Goal: Transaction & Acquisition: Book appointment/travel/reservation

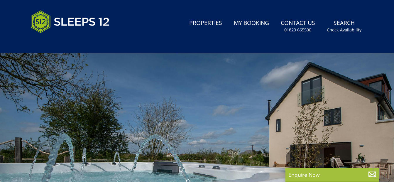
scroll to position [11, 0]
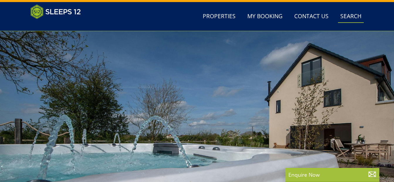
click at [347, 14] on link "Search Check Availability" at bounding box center [351, 16] width 26 height 13
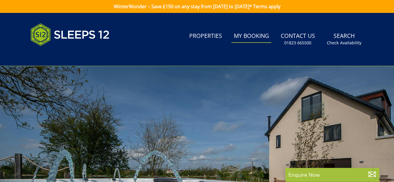
click at [252, 39] on link "My Booking" at bounding box center [251, 36] width 40 height 13
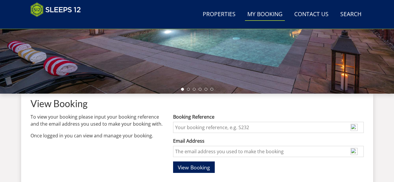
scroll to position [205, 0]
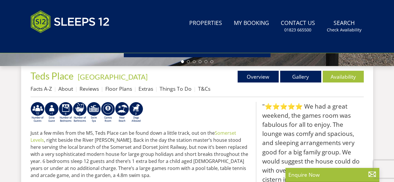
scroll to position [2, 0]
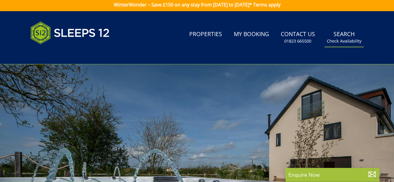
click at [351, 41] on small "Check Availability" at bounding box center [344, 41] width 35 height 6
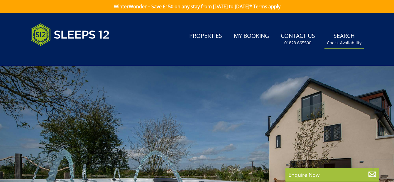
click at [351, 38] on link "Search Check Availability" at bounding box center [343, 39] width 39 height 19
click at [352, 44] on small "Check Availability" at bounding box center [344, 43] width 35 height 6
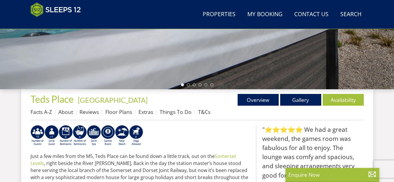
scroll to position [166, 0]
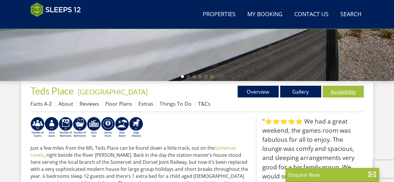
click at [348, 89] on link "Availability" at bounding box center [342, 92] width 41 height 12
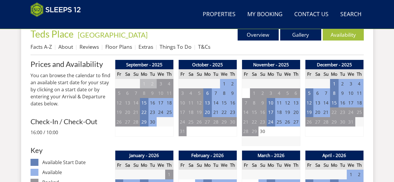
scroll to position [224, 0]
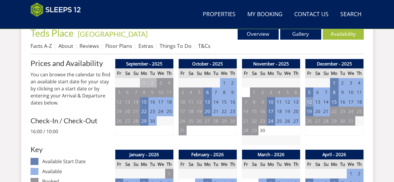
click at [310, 102] on td "12" at bounding box center [309, 102] width 8 height 10
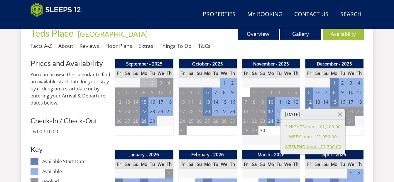
click at [324, 147] on link "WEEKEND from - £1,700.00" at bounding box center [312, 147] width 57 height 6
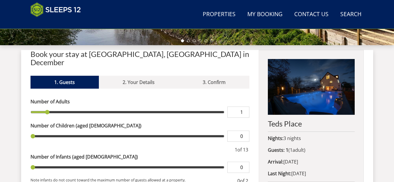
scroll to position [205, 0]
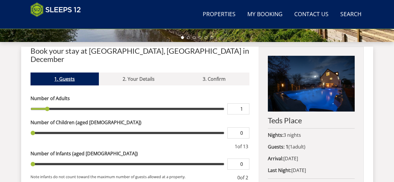
click at [78, 72] on link "1. Guests" at bounding box center [64, 78] width 68 height 13
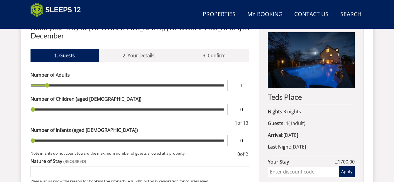
scroll to position [193, 0]
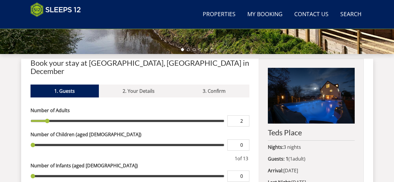
type input "2"
click at [244, 115] on input "2" at bounding box center [238, 120] width 22 height 11
type input "2"
type input "3"
click at [244, 115] on input "3" at bounding box center [238, 120] width 22 height 11
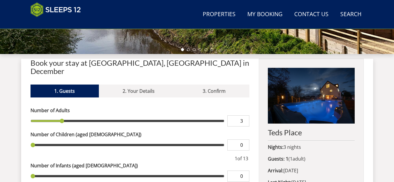
type input "3"
type input "4"
click at [244, 115] on input "4" at bounding box center [238, 120] width 22 height 11
type input "4"
type input "5"
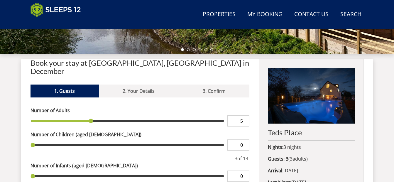
click at [244, 115] on input "5" at bounding box center [238, 120] width 22 height 11
type input "5"
type input "6"
click at [244, 115] on input "6" at bounding box center [238, 120] width 22 height 11
type input "6"
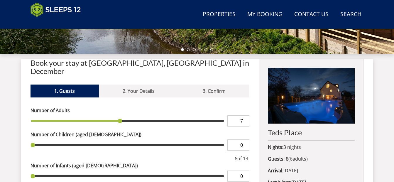
type input "7"
click at [244, 115] on input "7" at bounding box center [238, 120] width 22 height 11
type input "7"
type input "8"
click at [244, 115] on input "8" at bounding box center [238, 120] width 22 height 11
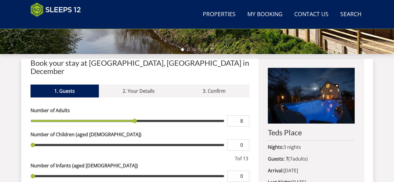
type input "8"
type input "9"
click at [244, 115] on input "9" at bounding box center [238, 120] width 22 height 11
type input "9"
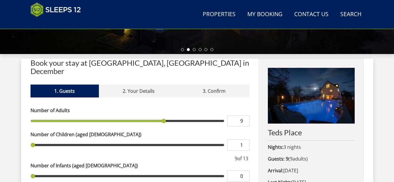
type input "1"
click at [244, 139] on input "1" at bounding box center [238, 144] width 22 height 11
type input "1"
type input "2"
click at [244, 139] on input "2" at bounding box center [238, 144] width 22 height 11
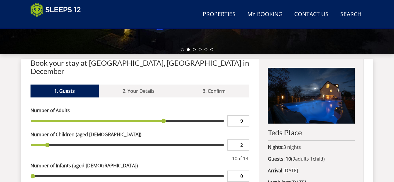
type input "2"
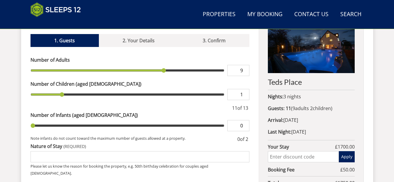
scroll to position [252, 0]
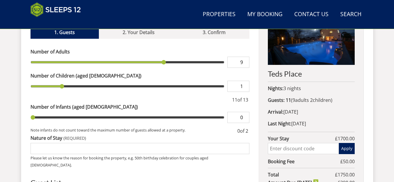
type input "1"
click at [242, 112] on input "0" at bounding box center [238, 117] width 22 height 11
type input "0"
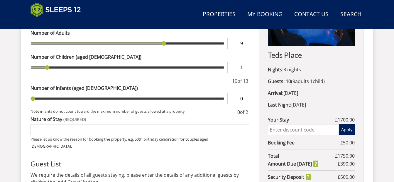
scroll to position [281, 0]
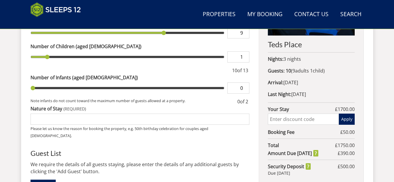
click at [178, 113] on input "Nature of Stay" at bounding box center [139, 118] width 219 height 11
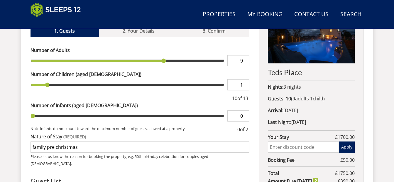
scroll to position [252, 0]
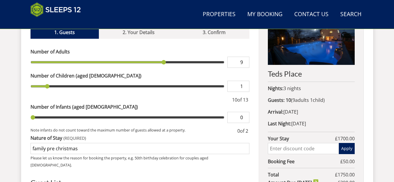
type input "family pre christmas"
click at [288, 145] on input "text" at bounding box center [303, 148] width 71 height 11
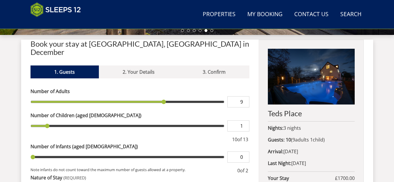
scroll to position [222, 0]
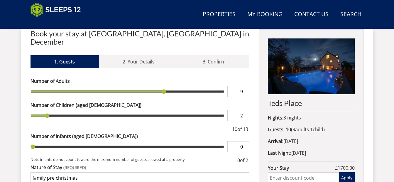
type input "2"
click at [244, 110] on input "2" at bounding box center [238, 115] width 22 height 11
type input "2"
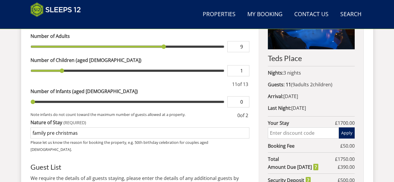
scroll to position [281, 0]
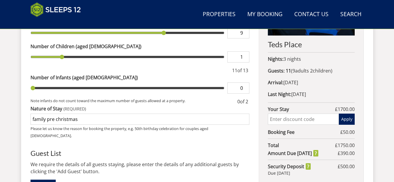
type input "1"
click at [281, 118] on input "text" at bounding box center [303, 118] width 71 height 11
type input "w"
type input "WinterWonder"
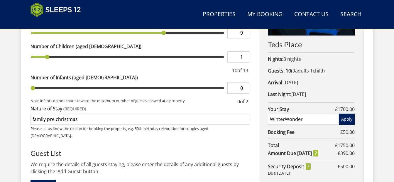
click at [347, 119] on button "Apply" at bounding box center [347, 118] width 16 height 11
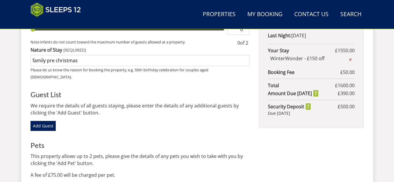
scroll to position [369, 0]
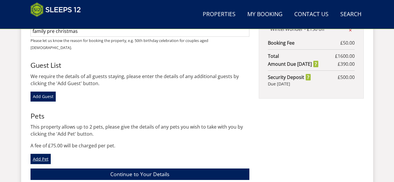
click at [41, 154] on link "Add Pet" at bounding box center [40, 159] width 20 height 10
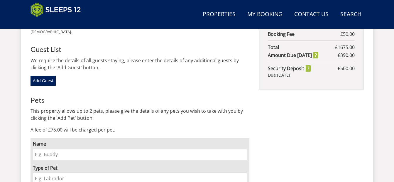
scroll to position [398, 0]
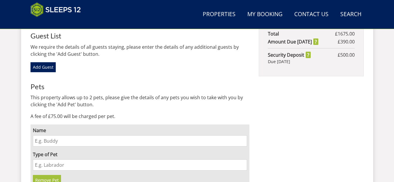
click at [103, 135] on input "Name" at bounding box center [140, 140] width 214 height 11
type input "[PERSON_NAME]"
type input "Beagle cross"
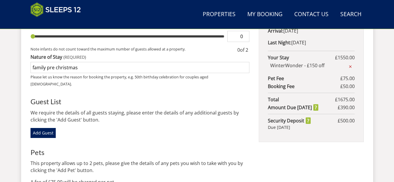
scroll to position [340, 0]
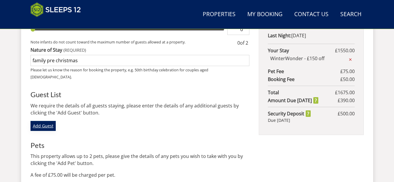
click at [45, 121] on link "Add Guest" at bounding box center [42, 126] width 25 height 10
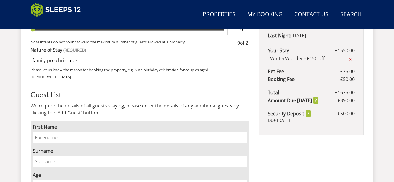
click at [55, 132] on input "First Name" at bounding box center [140, 137] width 214 height 11
type input "[PERSON_NAME]"
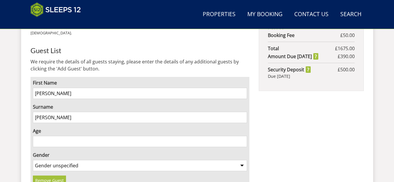
scroll to position [398, 0]
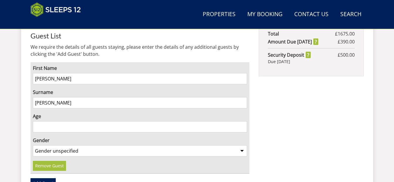
click at [94, 121] on input "Age" at bounding box center [140, 126] width 214 height 11
click at [92, 121] on input "Age" at bounding box center [140, 126] width 214 height 11
type input "60"
click at [240, 145] on select "Gender unspecified Gender [DEMOGRAPHIC_DATA] Gender [DEMOGRAPHIC_DATA]" at bounding box center [140, 150] width 214 height 11
click at [187, 169] on div "First Name [PERSON_NAME] Surname [PERSON_NAME] Age [DEMOGRAPHIC_DATA] Gender Ge…" at bounding box center [139, 125] width 219 height 126
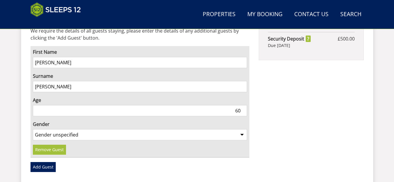
scroll to position [428, 0]
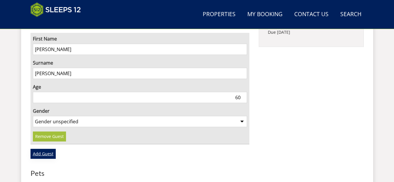
click at [48, 149] on link "Add Guest" at bounding box center [42, 154] width 25 height 10
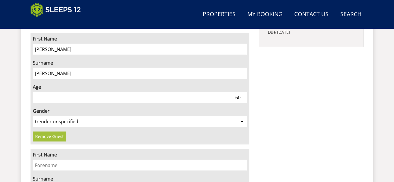
scroll to position [457, 0]
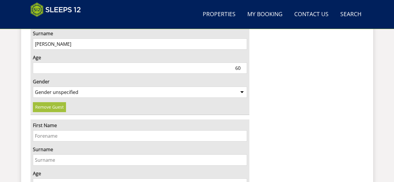
click at [62, 130] on input "First Name" at bounding box center [140, 135] width 214 height 11
type input "[PERSON_NAME]"
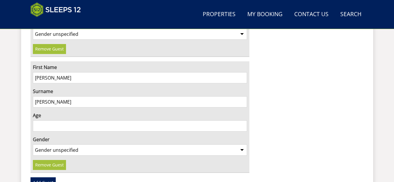
scroll to position [516, 0]
click at [84, 120] on input "Age" at bounding box center [140, 125] width 214 height 11
type input "60"
click at [102, 144] on select "Gender unspecified Gender [DEMOGRAPHIC_DATA] Gender [DEMOGRAPHIC_DATA]" at bounding box center [140, 149] width 214 height 11
select select "gender_[DEMOGRAPHIC_DATA]"
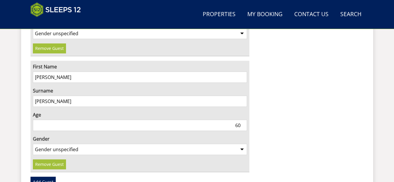
click at [33, 144] on select "Gender unspecified Gender [DEMOGRAPHIC_DATA] Gender [DEMOGRAPHIC_DATA]" at bounding box center [140, 149] width 214 height 11
click at [239, 120] on input "60" at bounding box center [140, 125] width 214 height 11
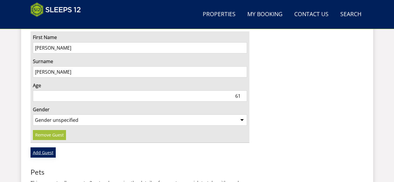
type input "61"
click at [50, 147] on link "Add Guest" at bounding box center [42, 152] width 25 height 10
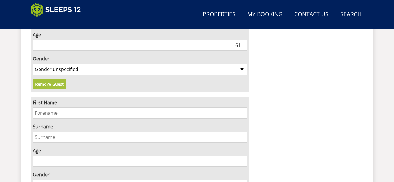
scroll to position [605, 0]
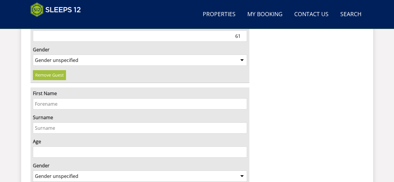
click at [58, 98] on input "First Name" at bounding box center [140, 103] width 214 height 11
type input "[PERSON_NAME]"
click at [239, 146] on input "Age" at bounding box center [140, 151] width 214 height 11
type input "40"
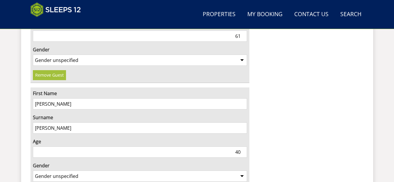
click at [177, 170] on select "Gender unspecified Gender [DEMOGRAPHIC_DATA] Gender [DEMOGRAPHIC_DATA]" at bounding box center [140, 175] width 214 height 11
select select "gender_[DEMOGRAPHIC_DATA]"
click at [33, 170] on select "Gender unspecified Gender [DEMOGRAPHIC_DATA] Gender [DEMOGRAPHIC_DATA]" at bounding box center [140, 175] width 214 height 11
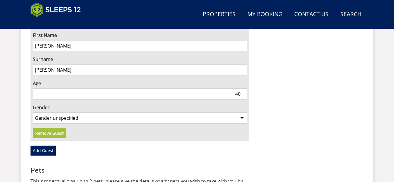
scroll to position [663, 0]
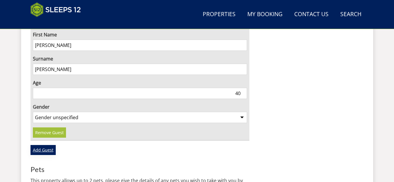
click at [50, 145] on link "Add Guest" at bounding box center [42, 150] width 25 height 10
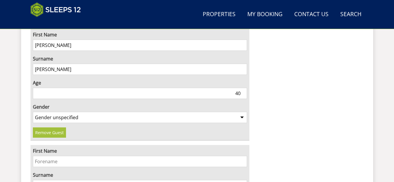
click at [52, 156] on input "First Name" at bounding box center [140, 161] width 214 height 11
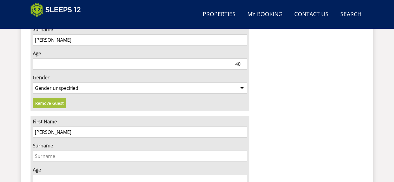
type input "[PERSON_NAME]"
click at [52, 150] on input "Surname" at bounding box center [140, 155] width 214 height 11
type input "[PERSON_NAME]"
click at [74, 174] on input "Age" at bounding box center [140, 179] width 214 height 11
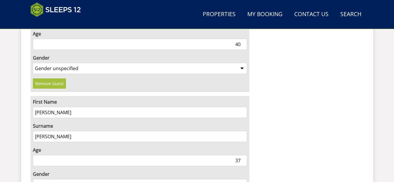
scroll to position [722, 0]
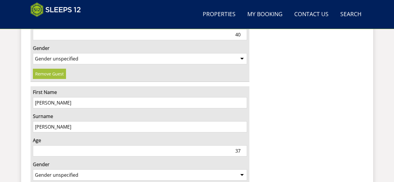
type input "37"
click at [74, 169] on select "Gender unspecified Gender [DEMOGRAPHIC_DATA] Gender [DEMOGRAPHIC_DATA]" at bounding box center [140, 174] width 214 height 11
select select "gender_[DEMOGRAPHIC_DATA]"
click at [33, 169] on select "Gender unspecified Gender [DEMOGRAPHIC_DATA] Gender [DEMOGRAPHIC_DATA]" at bounding box center [140, 174] width 214 height 11
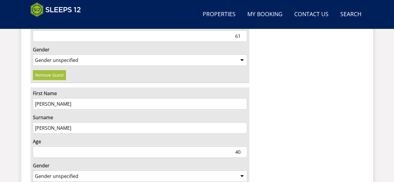
scroll to position [546, 0]
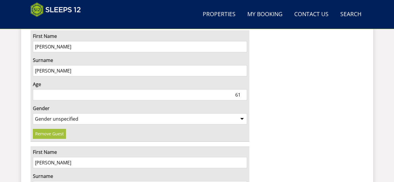
click at [74, 126] on div "First Name [PERSON_NAME] Surname [PERSON_NAME] Age [DEMOGRAPHIC_DATA] Gender Ge…" at bounding box center [139, 85] width 219 height 111
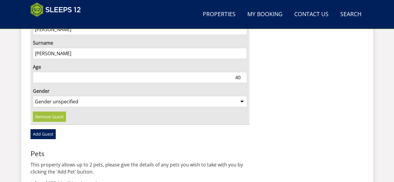
scroll to position [693, 0]
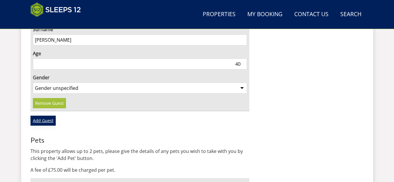
click at [42, 115] on link "Add Guest" at bounding box center [42, 120] width 25 height 10
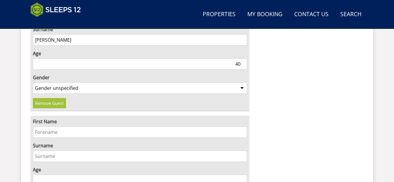
click at [44, 126] on input "First Name" at bounding box center [140, 131] width 214 height 11
type input "[PERSON_NAME]"
click at [223, 174] on input "Age" at bounding box center [140, 179] width 214 height 11
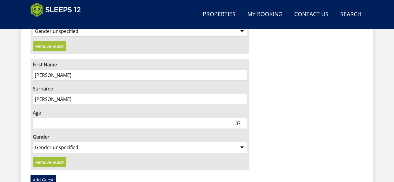
scroll to position [751, 0]
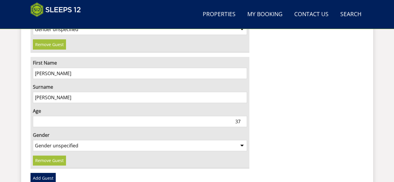
type input "37"
click at [139, 140] on select "Gender unspecified Gender [DEMOGRAPHIC_DATA] Gender [DEMOGRAPHIC_DATA]" at bounding box center [140, 145] width 214 height 11
select select "gender_[DEMOGRAPHIC_DATA]"
click at [33, 140] on select "Gender unspecified Gender [DEMOGRAPHIC_DATA] Gender [DEMOGRAPHIC_DATA]" at bounding box center [140, 145] width 214 height 11
click at [50, 173] on link "Add Guest" at bounding box center [42, 178] width 25 height 10
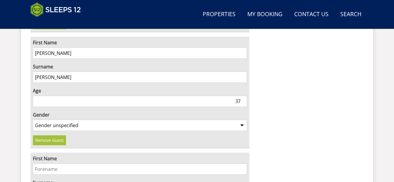
scroll to position [781, 0]
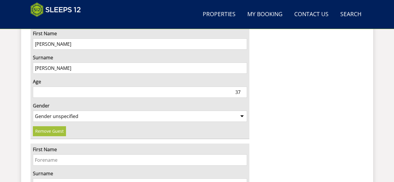
click at [67, 154] on input "First Name" at bounding box center [140, 159] width 214 height 11
type input "[PERSON_NAME]"
click at [54, 178] on input "Surname" at bounding box center [140, 183] width 214 height 11
type input "Moulds"
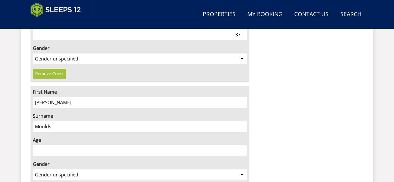
scroll to position [839, 0]
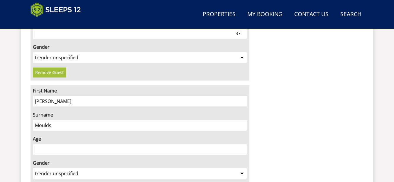
click at [223, 144] on input "Age" at bounding box center [140, 149] width 214 height 11
type input "17"
click at [123, 168] on select "Gender unspecified Gender [DEMOGRAPHIC_DATA] Gender [DEMOGRAPHIC_DATA]" at bounding box center [140, 173] width 214 height 11
select select "gender_[DEMOGRAPHIC_DATA]"
click at [33, 168] on select "Gender unspecified Gender [DEMOGRAPHIC_DATA] Gender [DEMOGRAPHIC_DATA]" at bounding box center [140, 173] width 214 height 11
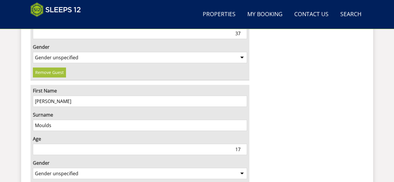
scroll to position [869, 0]
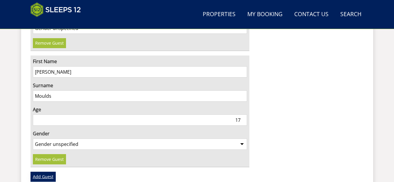
click at [50, 171] on link "Add Guest" at bounding box center [42, 176] width 25 height 10
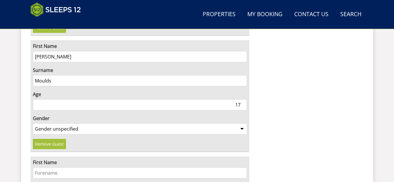
scroll to position [898, 0]
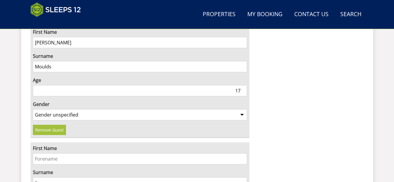
click at [47, 153] on input "First Name" at bounding box center [140, 158] width 214 height 11
type input "[PERSON_NAME]"
click at [45, 177] on input "Surname" at bounding box center [140, 182] width 214 height 11
type input "[PERSON_NAME]"
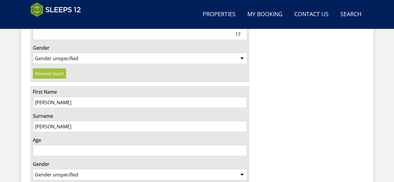
scroll to position [956, 0]
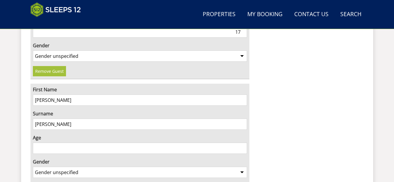
click at [89, 142] on input "Age" at bounding box center [140, 147] width 214 height 11
type input "10"
click at [77, 166] on select "Gender unspecified Gender [DEMOGRAPHIC_DATA] Gender [DEMOGRAPHIC_DATA]" at bounding box center [140, 171] width 214 height 11
select select "gender_[DEMOGRAPHIC_DATA]"
click at [33, 166] on select "Gender unspecified Gender [DEMOGRAPHIC_DATA] Gender [DEMOGRAPHIC_DATA]" at bounding box center [140, 171] width 214 height 11
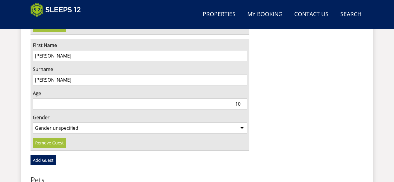
scroll to position [1015, 0]
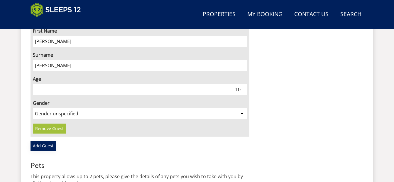
click at [46, 141] on link "Add Guest" at bounding box center [42, 146] width 25 height 10
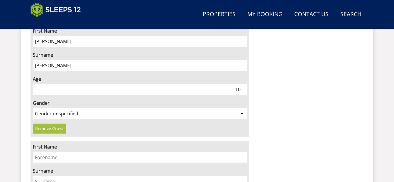
click at [46, 152] on input "First Name" at bounding box center [140, 157] width 214 height 11
type input "[PERSON_NAME]"
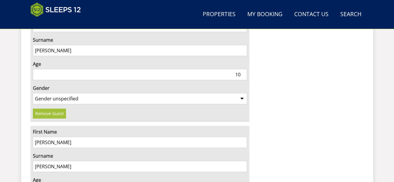
scroll to position [1074, 0]
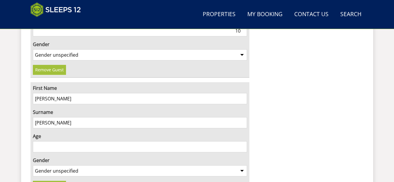
type input "[PERSON_NAME]"
click at [128, 141] on input "Age" at bounding box center [140, 146] width 214 height 11
type input "62"
click at [114, 165] on select "Gender unspecified Gender [DEMOGRAPHIC_DATA] Gender [DEMOGRAPHIC_DATA]" at bounding box center [140, 170] width 214 height 11
select select "gender_[DEMOGRAPHIC_DATA]"
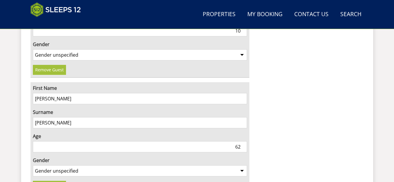
click at [33, 165] on select "Gender unspecified Gender [DEMOGRAPHIC_DATA] Gender [DEMOGRAPHIC_DATA]" at bounding box center [140, 170] width 214 height 11
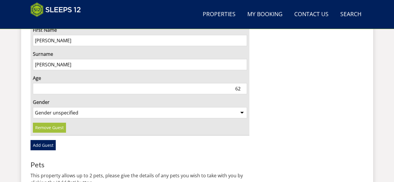
scroll to position [1132, 0]
click at [48, 139] on link "Add Guest" at bounding box center [42, 144] width 25 height 10
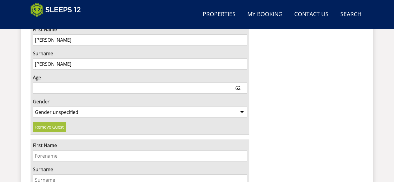
click at [46, 150] on input "First Name" at bounding box center [140, 155] width 214 height 11
type input "[PERSON_NAME]"
click at [51, 174] on input "Surname" at bounding box center [140, 179] width 214 height 11
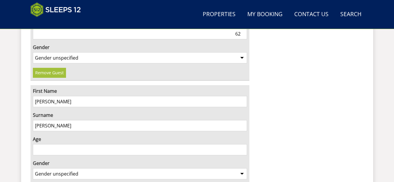
scroll to position [1191, 0]
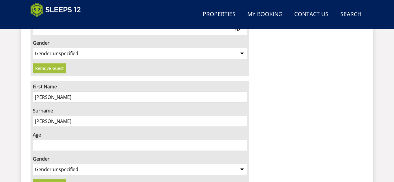
type input "[PERSON_NAME]"
click at [96, 140] on input "Age" at bounding box center [140, 145] width 214 height 11
type input "60"
click at [72, 164] on select "Gender unspecified Gender [DEMOGRAPHIC_DATA] Gender [DEMOGRAPHIC_DATA]" at bounding box center [140, 169] width 214 height 11
select select "gender_[DEMOGRAPHIC_DATA]"
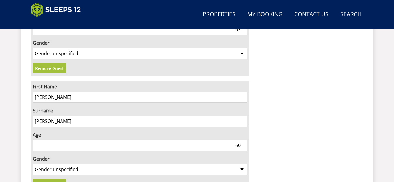
click at [33, 164] on select "Gender unspecified Gender [DEMOGRAPHIC_DATA] Gender [DEMOGRAPHIC_DATA]" at bounding box center [140, 169] width 214 height 11
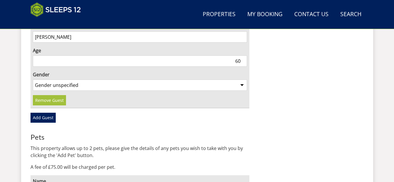
scroll to position [1279, 0]
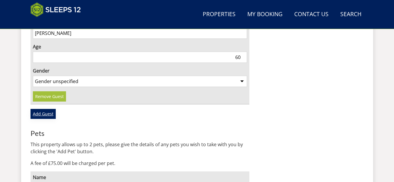
click at [48, 109] on link "Add Guest" at bounding box center [42, 114] width 25 height 10
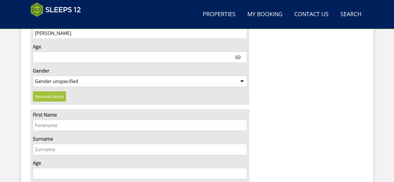
click at [53, 120] on input "First Name" at bounding box center [140, 125] width 214 height 11
type input "[PERSON_NAME]"
click at [49, 144] on input "Surname" at bounding box center [140, 149] width 214 height 11
type input "[PERSON_NAME]"
click at [52, 168] on input "Age" at bounding box center [140, 173] width 214 height 11
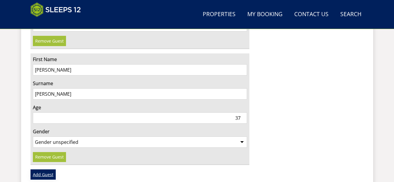
scroll to position [1338, 0]
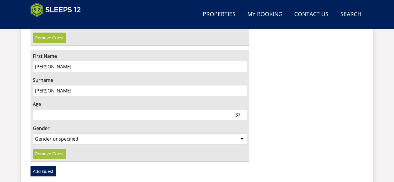
type input "37"
click at [62, 133] on select "Gender unspecified Gender [DEMOGRAPHIC_DATA] Gender [DEMOGRAPHIC_DATA]" at bounding box center [140, 138] width 214 height 11
select select "gender_[DEMOGRAPHIC_DATA]"
click at [33, 133] on select "Gender unspecified Gender [DEMOGRAPHIC_DATA] Gender [DEMOGRAPHIC_DATA]" at bounding box center [140, 138] width 214 height 11
click at [44, 166] on link "Add Guest" at bounding box center [42, 171] width 25 height 10
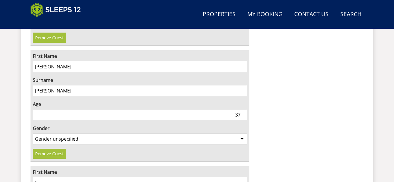
click at [53, 177] on input "First Name" at bounding box center [140, 182] width 214 height 11
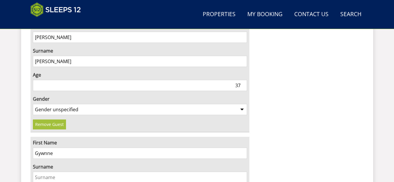
type input "Gywnne"
click at [52, 171] on input "Surname" at bounding box center [140, 176] width 214 height 11
type input "D"
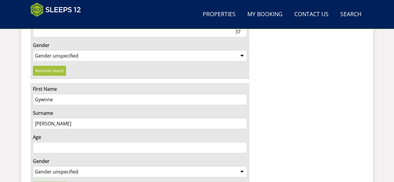
scroll to position [1425, 0]
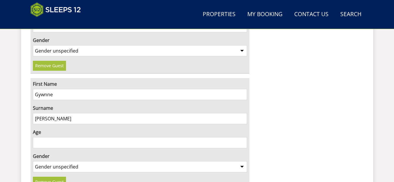
type input "[PERSON_NAME]"
click at [59, 137] on input "Age" at bounding box center [140, 142] width 214 height 11
click at [60, 137] on input "Age" at bounding box center [140, 142] width 214 height 11
type input "41"
click at [72, 161] on select "Gender unspecified Gender [DEMOGRAPHIC_DATA] Gender [DEMOGRAPHIC_DATA]" at bounding box center [140, 166] width 214 height 11
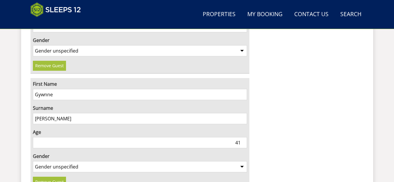
select select "gender_[DEMOGRAPHIC_DATA]"
click at [33, 161] on select "Gender unspecified Gender [DEMOGRAPHIC_DATA] Gender [DEMOGRAPHIC_DATA]" at bounding box center [140, 166] width 214 height 11
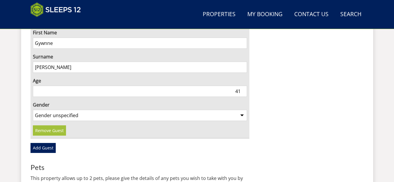
scroll to position [1484, 0]
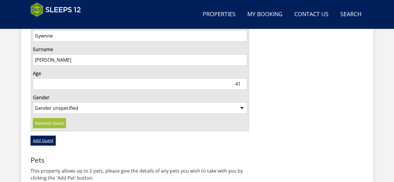
click at [48, 135] on link "Add Guest" at bounding box center [42, 140] width 25 height 10
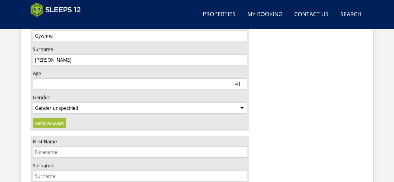
click at [54, 146] on input "First Name" at bounding box center [140, 151] width 214 height 11
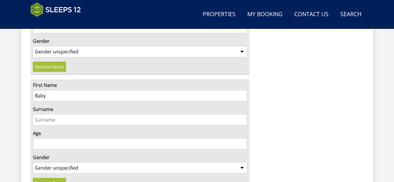
scroll to position [1543, 0]
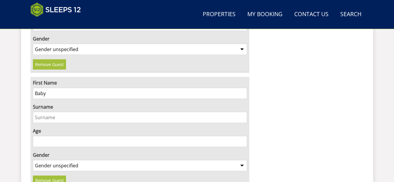
type input "Baby"
click at [59, 112] on input "Surname" at bounding box center [140, 117] width 214 height 11
type input "[PERSON_NAME]"
click at [62, 136] on input "Age" at bounding box center [140, 141] width 214 height 11
type input "8"
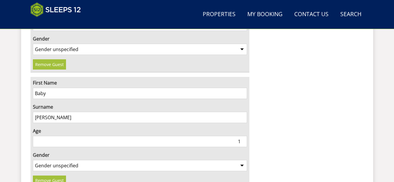
type input "10"
type input "1"
type input "0"
click at [71, 160] on select "Gender unspecified Gender [DEMOGRAPHIC_DATA] Gender [DEMOGRAPHIC_DATA]" at bounding box center [140, 165] width 214 height 11
select select "gender_[DEMOGRAPHIC_DATA]"
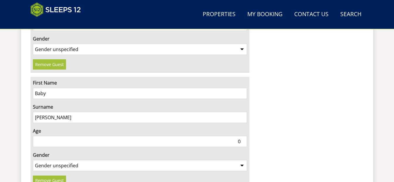
click at [33, 160] on select "Gender unspecified Gender [DEMOGRAPHIC_DATA] Gender [DEMOGRAPHIC_DATA]" at bounding box center [140, 165] width 214 height 11
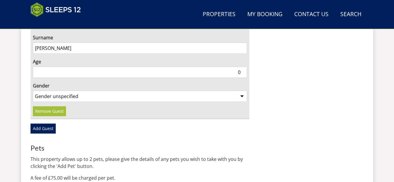
scroll to position [1631, 0]
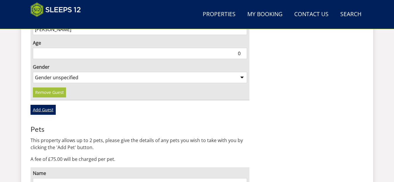
click at [42, 105] on link "Add Guest" at bounding box center [42, 110] width 25 height 10
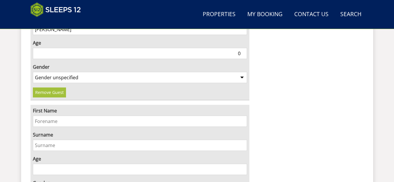
click at [50, 115] on input "First Name" at bounding box center [140, 120] width 214 height 11
type input "[PERSON_NAME]"
click at [39, 140] on input "Surname" at bounding box center [140, 145] width 214 height 11
type input "[PERSON_NAME]"
click at [97, 164] on input "Age" at bounding box center [140, 169] width 214 height 11
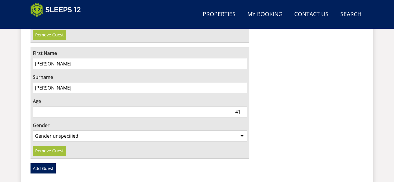
scroll to position [1689, 0]
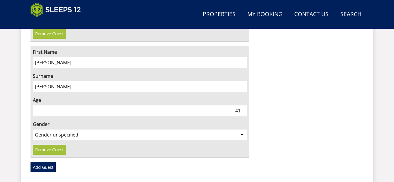
type input "41"
click at [91, 129] on select "Gender unspecified Gender [DEMOGRAPHIC_DATA] Gender [DEMOGRAPHIC_DATA]" at bounding box center [140, 134] width 214 height 11
select select "gender_[DEMOGRAPHIC_DATA]"
click at [33, 129] on select "Gender unspecified Gender [DEMOGRAPHIC_DATA] Gender [DEMOGRAPHIC_DATA]" at bounding box center [140, 134] width 214 height 11
click at [49, 162] on link "Add Guest" at bounding box center [42, 167] width 25 height 10
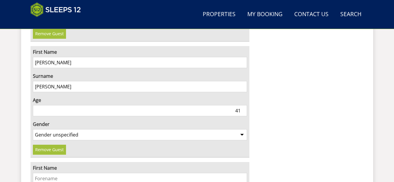
scroll to position [1719, 0]
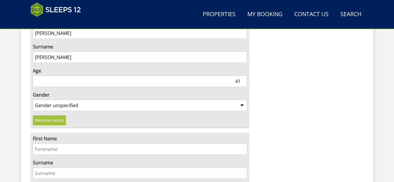
click at [59, 143] on input "First Name" at bounding box center [140, 148] width 214 height 11
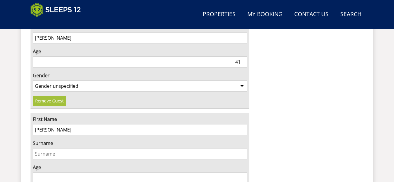
scroll to position [1777, 0]
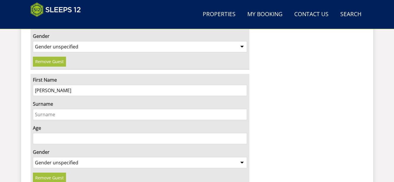
type input "[PERSON_NAME]"
click at [228, 133] on input "Age" at bounding box center [140, 138] width 214 height 11
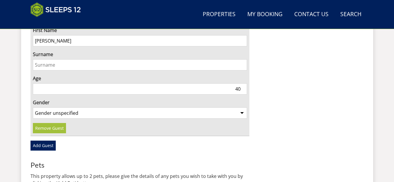
scroll to position [1836, 0]
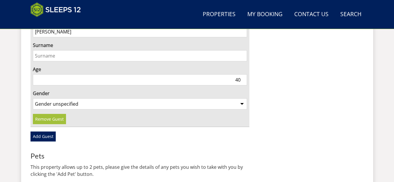
type input "40"
click at [74, 98] on select "Gender unspecified Gender [DEMOGRAPHIC_DATA] Gender [DEMOGRAPHIC_DATA]" at bounding box center [140, 103] width 214 height 11
select select "gender_[DEMOGRAPHIC_DATA]"
click at [33, 98] on select "Gender unspecified Gender [DEMOGRAPHIC_DATA] Gender [DEMOGRAPHIC_DATA]" at bounding box center [140, 103] width 214 height 11
click at [44, 131] on link "Add Guest" at bounding box center [42, 136] width 25 height 10
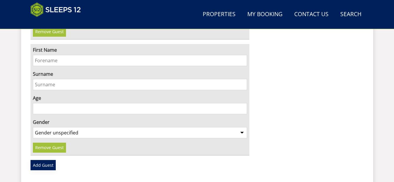
scroll to position [1924, 0]
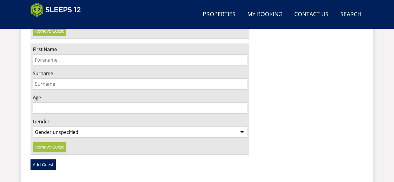
click at [56, 142] on link "Remove Guest" at bounding box center [49, 147] width 33 height 10
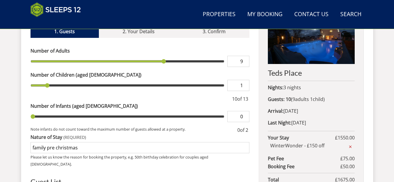
scroll to position [253, 0]
click at [307, 98] on span "9 adult s" at bounding box center [300, 99] width 16 height 6
click at [283, 100] on strong "Guests:" at bounding box center [276, 99] width 17 height 6
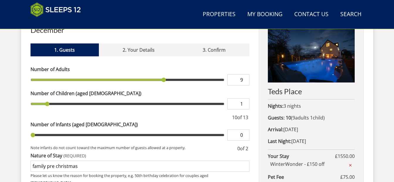
scroll to position [224, 0]
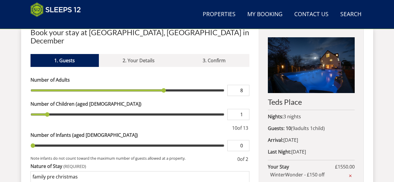
type input "8"
click at [247, 85] on input "8" at bounding box center [238, 90] width 22 height 11
type input "8"
type input "9"
click at [246, 85] on input "9" at bounding box center [238, 90] width 22 height 11
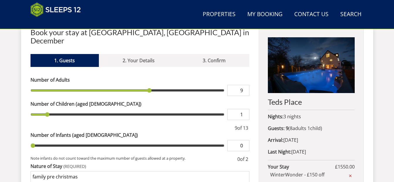
type input "9"
type input "10"
click at [246, 85] on input "10" at bounding box center [238, 90] width 22 height 11
type input "10"
type input "9"
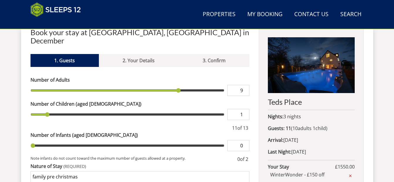
click at [244, 85] on input "9" at bounding box center [238, 90] width 22 height 11
type input "9"
type input "2"
click at [245, 109] on input "2" at bounding box center [238, 114] width 22 height 11
type input "2"
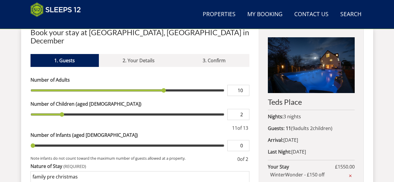
type input "10"
click at [244, 85] on input "10" at bounding box center [238, 90] width 22 height 11
type input "10"
type input "11"
click at [244, 85] on input "11" at bounding box center [238, 90] width 22 height 11
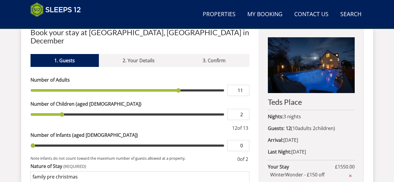
type input "11"
type input "10"
click at [244, 85] on input "10" at bounding box center [238, 90] width 22 height 11
type input "10"
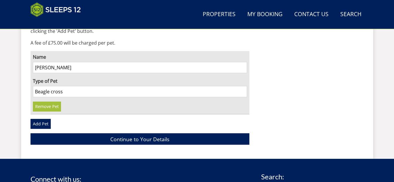
scroll to position [1982, 0]
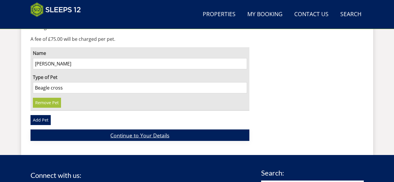
click at [176, 129] on link "Continue to Your Details" at bounding box center [139, 134] width 219 height 11
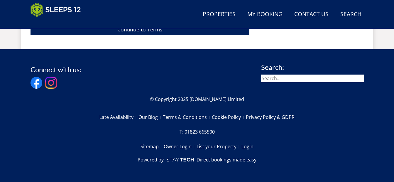
scroll to position [252, 0]
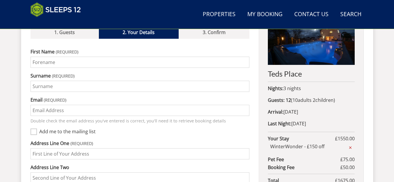
click at [113, 57] on input "First Name" at bounding box center [139, 62] width 219 height 11
type input "[PERSON_NAME]"
type input "[EMAIL_ADDRESS][DOMAIN_NAME]"
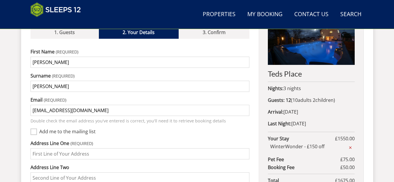
type input "[STREET_ADDRESS]"
type input "Binstead"
type input "Ryde, [GEOGRAPHIC_DATA]"
type input "[GEOGRAPHIC_DATA]"
type input "PO33 3TF"
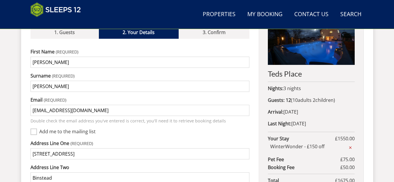
type input "07765006106"
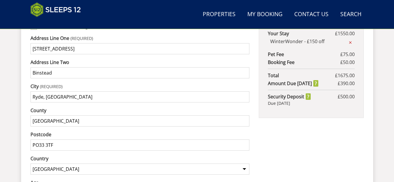
scroll to position [340, 0]
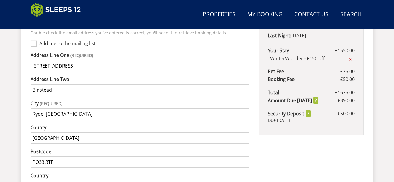
click at [113, 108] on input "Ryde, [GEOGRAPHIC_DATA]" at bounding box center [139, 113] width 219 height 11
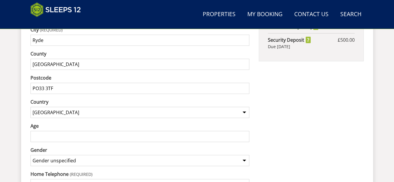
scroll to position [428, 0]
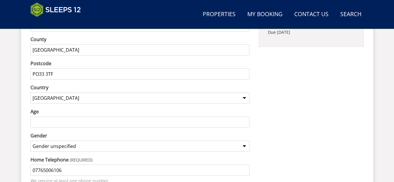
type input "Ryde"
click at [111, 116] on input "Age" at bounding box center [139, 121] width 219 height 11
type input "60"
click at [112, 140] on select "Gender unspecified Gender [DEMOGRAPHIC_DATA] Gender [DEMOGRAPHIC_DATA]" at bounding box center [139, 145] width 219 height 11
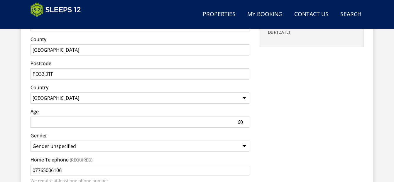
select select "gender_[DEMOGRAPHIC_DATA]"
click at [30, 140] on select "Gender unspecified Gender [DEMOGRAPHIC_DATA] Gender [DEMOGRAPHIC_DATA]" at bounding box center [139, 145] width 219 height 11
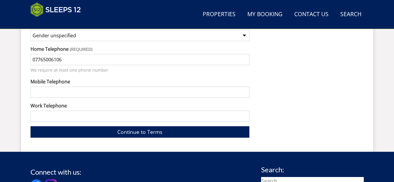
scroll to position [545, 0]
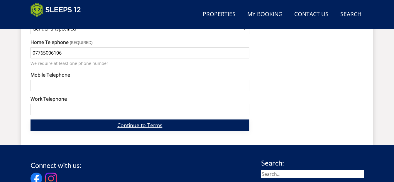
click at [156, 120] on link "Continue to Terms" at bounding box center [139, 124] width 219 height 11
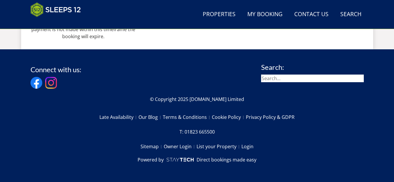
scroll to position [252, 0]
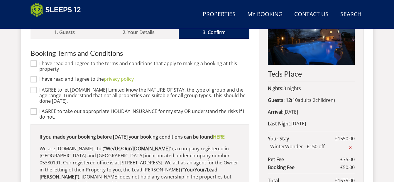
click at [111, 61] on label "I have read and I agree to the terms and conditions that apply to making a book…" at bounding box center [144, 66] width 210 height 11
click at [37, 60] on input "I have read and I agree to the terms and conditions that apply to making a book…" at bounding box center [33, 63] width 6 height 6
checkbox input "true"
click at [35, 76] on input "I have read and I agree to the privacy policy" at bounding box center [33, 79] width 6 height 6
checkbox input "true"
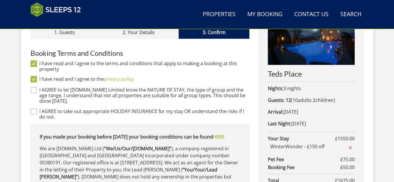
click at [37, 87] on div "I AGREE to let [DOMAIN_NAME] Limited know the NATURE OF STAY, the type of group…" at bounding box center [139, 95] width 219 height 17
click at [36, 108] on input "I AGREE to take out appropriate HOLIDAY INSURANCE for my stay OR understand the…" at bounding box center [33, 111] width 6 height 6
checkbox input "true"
click at [33, 87] on input "I AGREE to let [DOMAIN_NAME] Limited know the NATURE OF STAY, the type of group…" at bounding box center [33, 90] width 6 height 6
checkbox input "true"
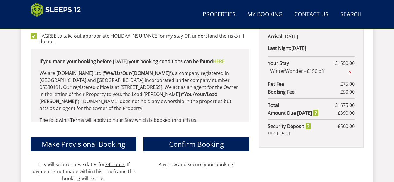
scroll to position [340, 0]
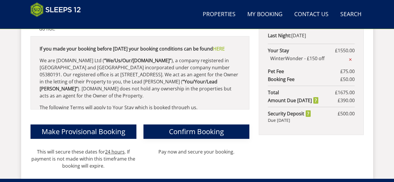
click at [196, 126] on span "Confirm Booking" at bounding box center [196, 131] width 55 height 10
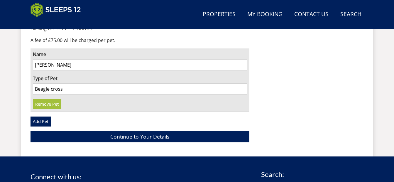
scroll to position [1991, 0]
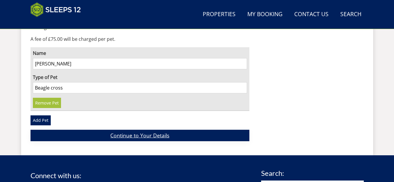
type input "[PERSON_NAME]"
click at [147, 130] on link "Continue to Your Details" at bounding box center [139, 135] width 219 height 11
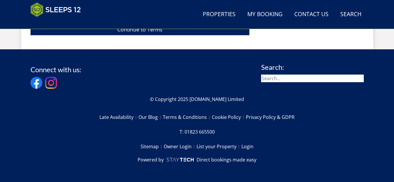
scroll to position [252, 0]
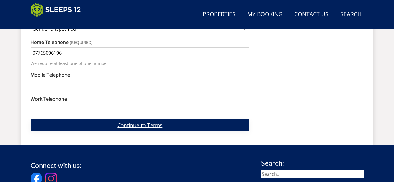
click at [176, 119] on link "Continue to Terms" at bounding box center [139, 124] width 219 height 11
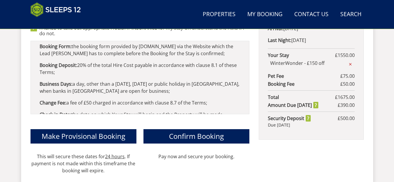
scroll to position [340, 0]
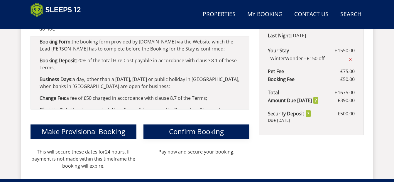
click at [219, 126] on span "Confirm Booking" at bounding box center [196, 131] width 55 height 10
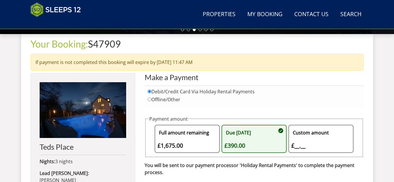
scroll to position [205, 0]
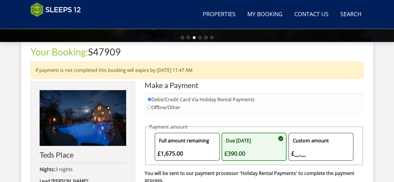
click at [296, 152] on div "Custom amount £__.__ £" at bounding box center [317, 146] width 53 height 22
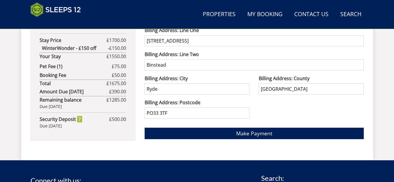
scroll to position [440, 0]
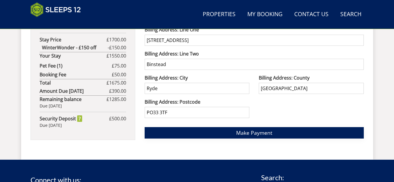
type input "500"
click at [270, 132] on span "Make Payment" at bounding box center [254, 132] width 36 height 7
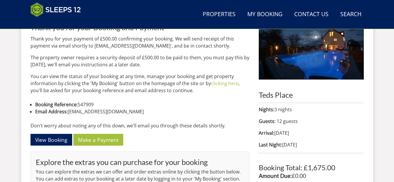
scroll to position [269, 0]
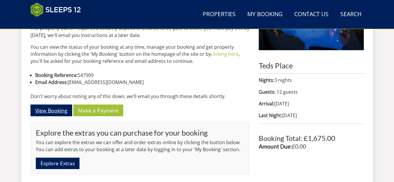
click at [58, 110] on link "View Booking" at bounding box center [51, 109] width 42 height 11
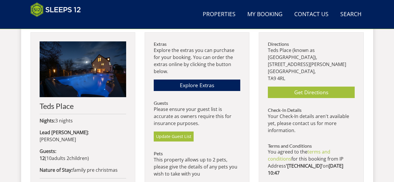
scroll to position [293, 0]
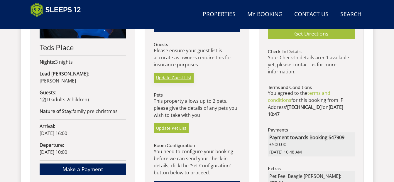
click at [171, 80] on link "Update Guest List" at bounding box center [174, 78] width 40 height 10
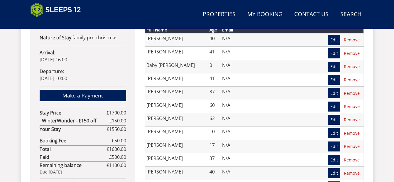
scroll to position [335, 0]
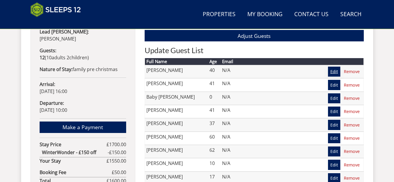
click at [334, 72] on link "Edit" at bounding box center [334, 72] width 12 height 10
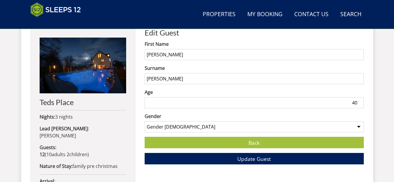
scroll to position [234, 0]
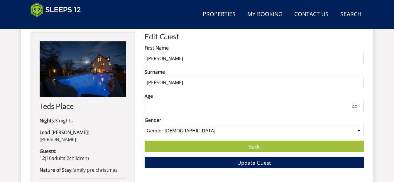
click at [174, 81] on input "[PERSON_NAME]" at bounding box center [254, 82] width 219 height 11
type input "Parrot"
click at [257, 163] on span "Update Guest" at bounding box center [253, 162] width 33 height 7
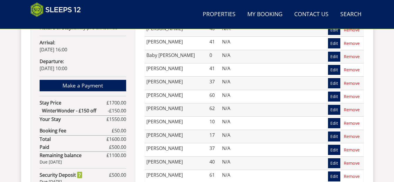
scroll to position [387, 0]
